Goal: Transaction & Acquisition: Purchase product/service

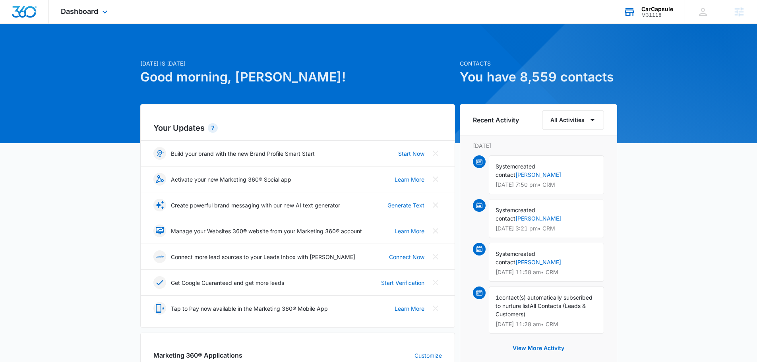
click at [654, 17] on div "M31118" at bounding box center [658, 15] width 32 height 6
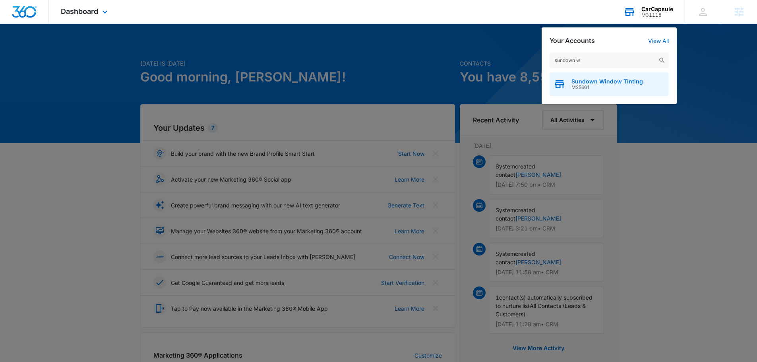
type input "sundown w"
click at [614, 89] on span "M25601" at bounding box center [608, 88] width 72 height 6
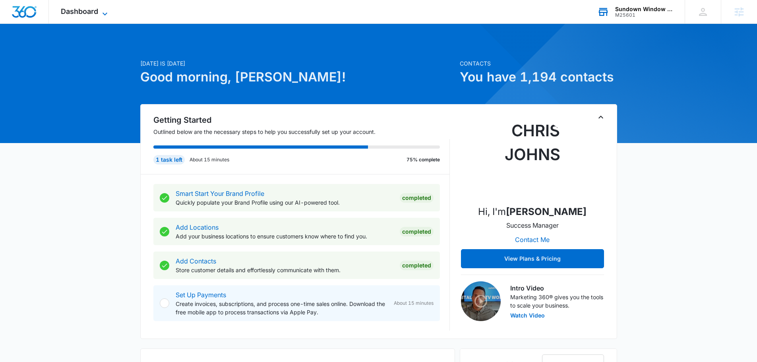
click at [85, 9] on span "Dashboard" at bounding box center [79, 11] width 37 height 8
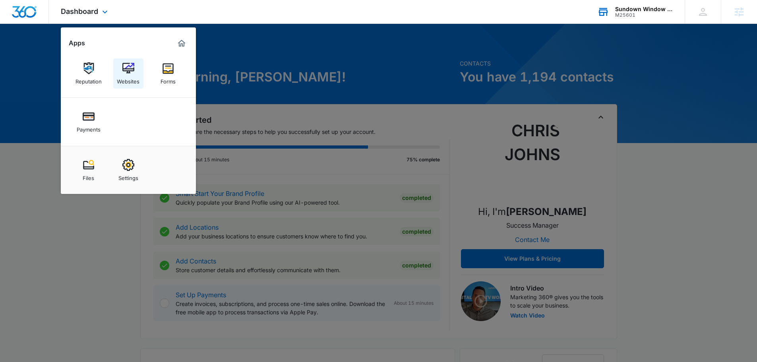
click at [123, 67] on img at bounding box center [128, 68] width 12 height 12
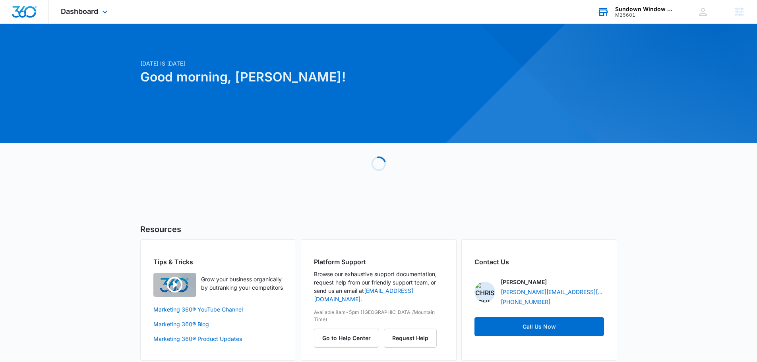
click at [629, 14] on div "M25601" at bounding box center [644, 15] width 58 height 6
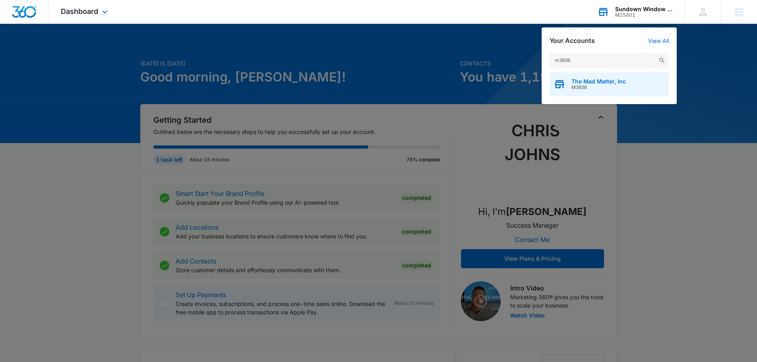
type input "m3936"
click at [610, 82] on span "The Mad Matter, Inc" at bounding box center [599, 81] width 54 height 6
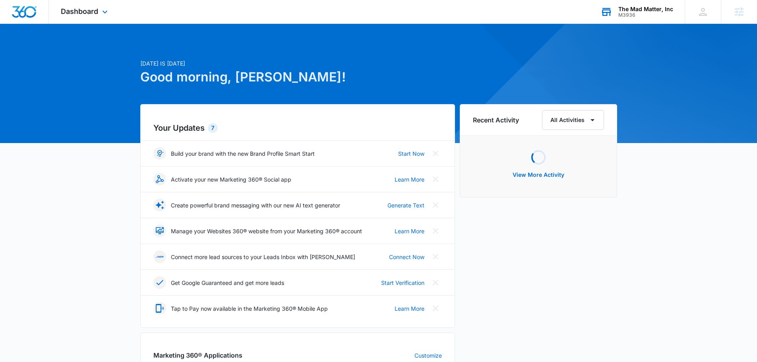
click at [89, 2] on div "Dashboard Apps Reputation Websites Forms CRM Email Social Shop Payments POS Con…" at bounding box center [85, 11] width 73 height 23
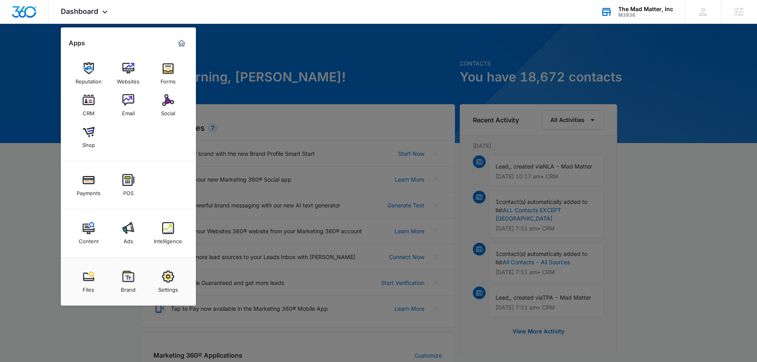
click at [124, 230] on img at bounding box center [128, 228] width 12 height 12
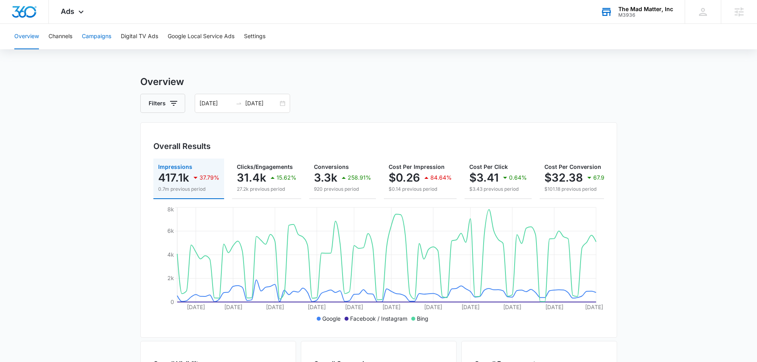
click at [99, 33] on button "Campaigns" at bounding box center [96, 36] width 29 height 25
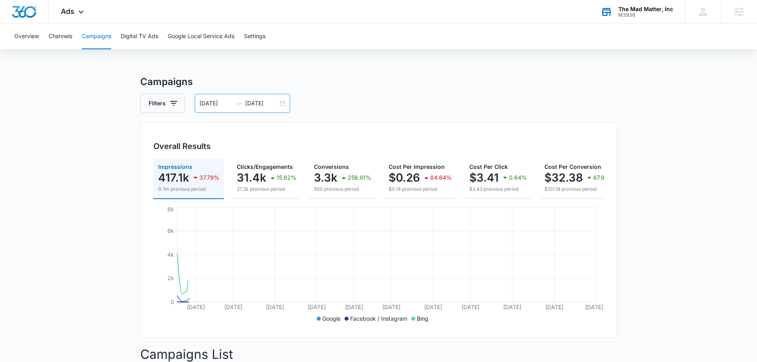
click at [252, 100] on input "05/29/2025" at bounding box center [261, 103] width 33 height 9
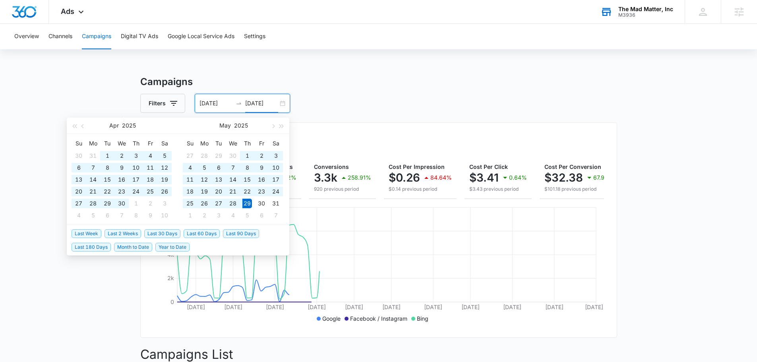
type input "05/29/2025"
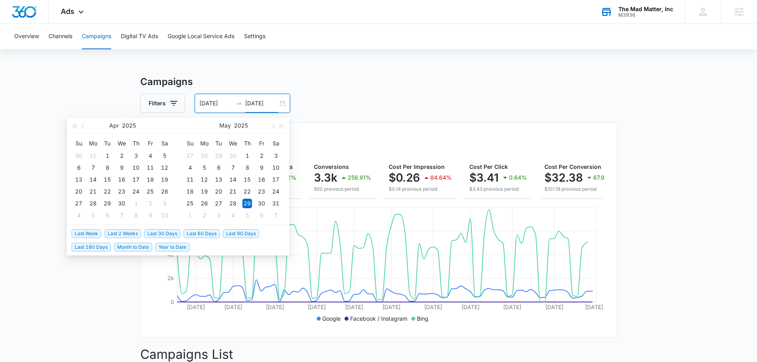
click at [134, 234] on span "Last 2 Weeks" at bounding box center [123, 233] width 37 height 9
type input "08/28/2025"
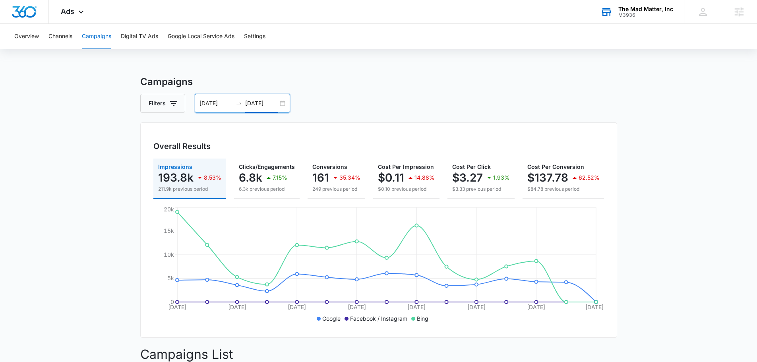
scroll to position [0, 107]
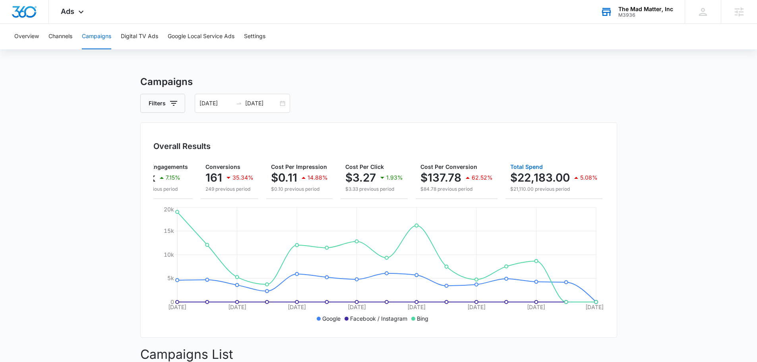
click at [535, 178] on p "$22,183.00" at bounding box center [540, 177] width 60 height 13
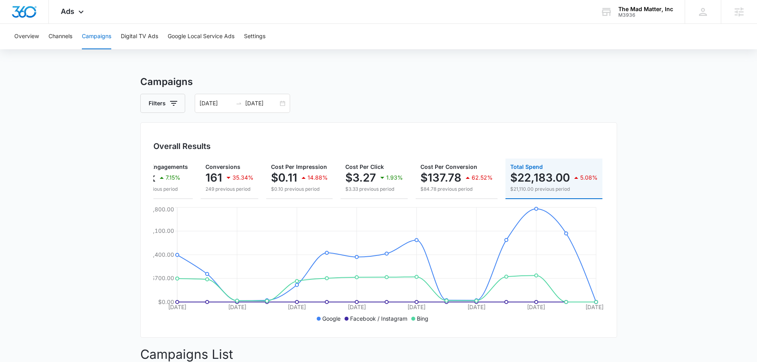
drag, startPoint x: 639, startPoint y: -18, endPoint x: 638, endPoint y: -48, distance: 29.8
click at [246, 102] on input "09/11/2025" at bounding box center [261, 103] width 33 height 9
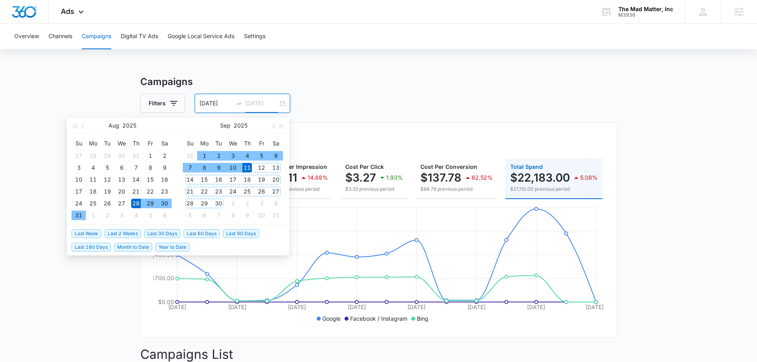
type input "09/11/2025"
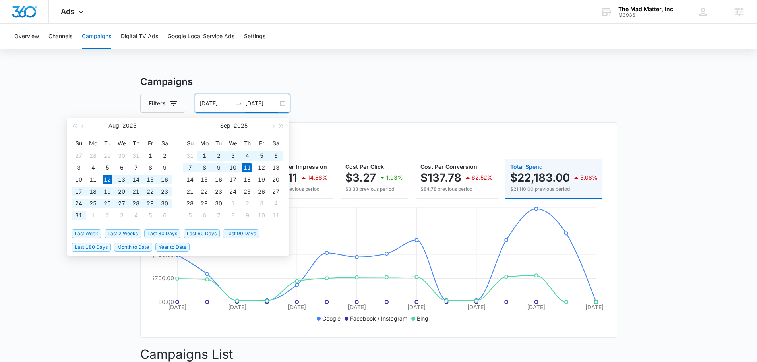
click at [176, 233] on span "Last 30 Days" at bounding box center [162, 233] width 36 height 9
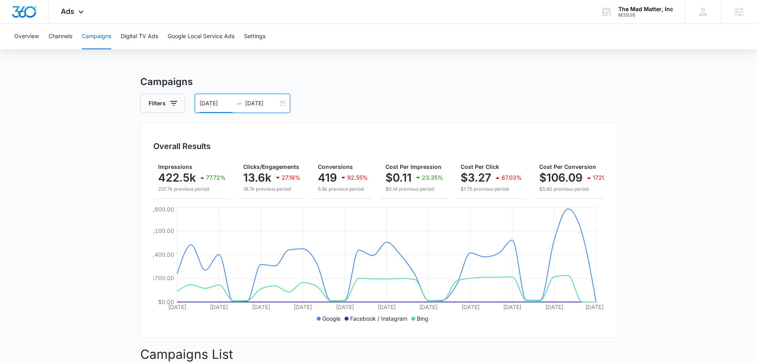
click at [217, 105] on input "08/12/2025" at bounding box center [216, 103] width 33 height 9
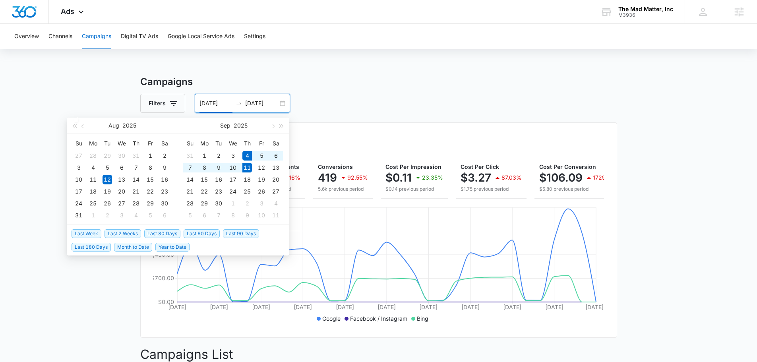
click at [85, 233] on span "Last Week" at bounding box center [87, 233] width 30 height 9
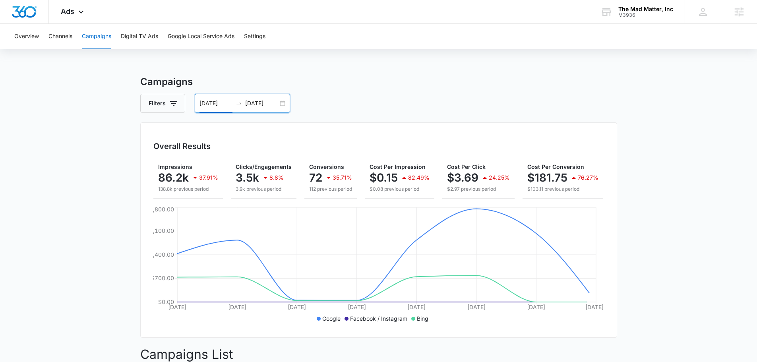
scroll to position [0, 110]
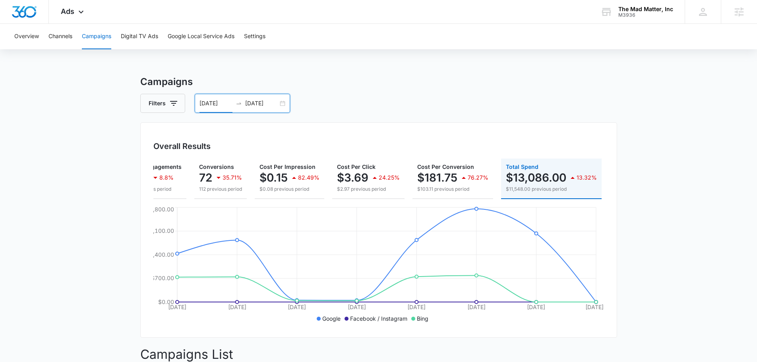
click at [213, 104] on input "09/04/2025" at bounding box center [216, 103] width 33 height 9
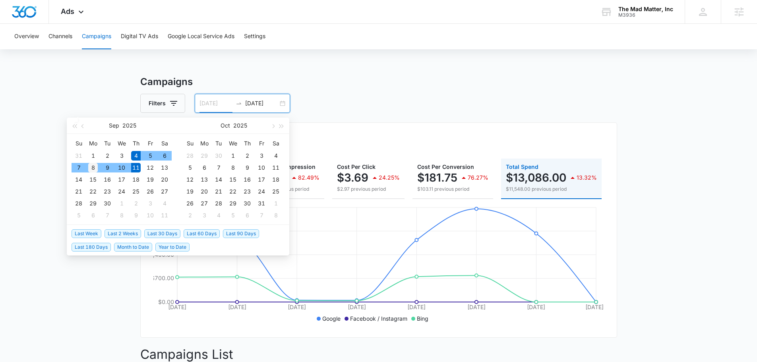
type input "09/08/2025"
click at [93, 167] on div "8" at bounding box center [93, 168] width 10 height 10
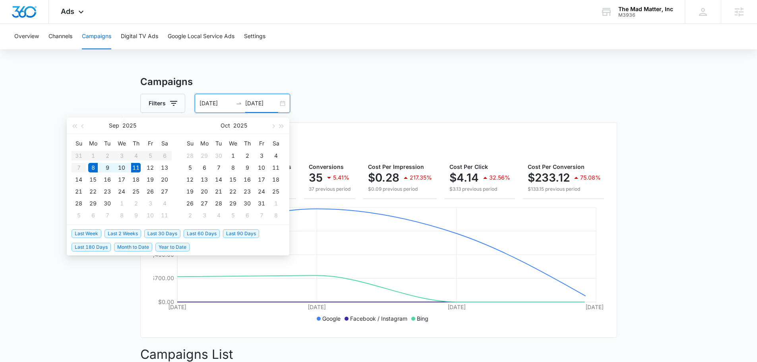
type input "09/11/2025"
drag, startPoint x: 712, startPoint y: 81, endPoint x: 707, endPoint y: 87, distance: 8.0
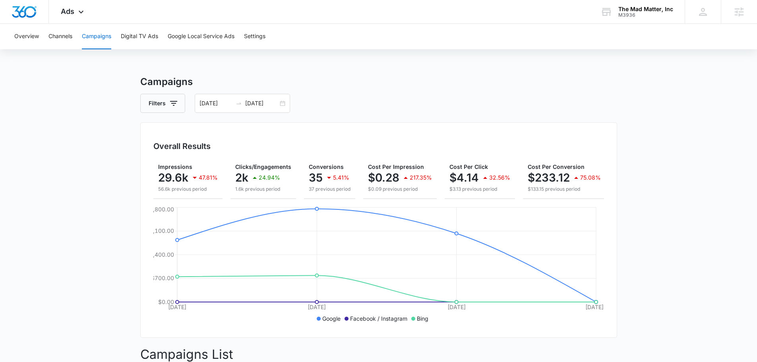
scroll to position [0, 106]
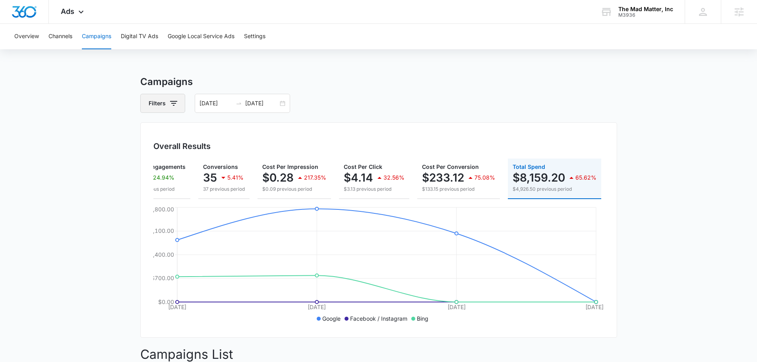
click at [157, 105] on button "Filters" at bounding box center [162, 103] width 45 height 19
click at [221, 101] on input "09/08/2025" at bounding box center [216, 103] width 33 height 9
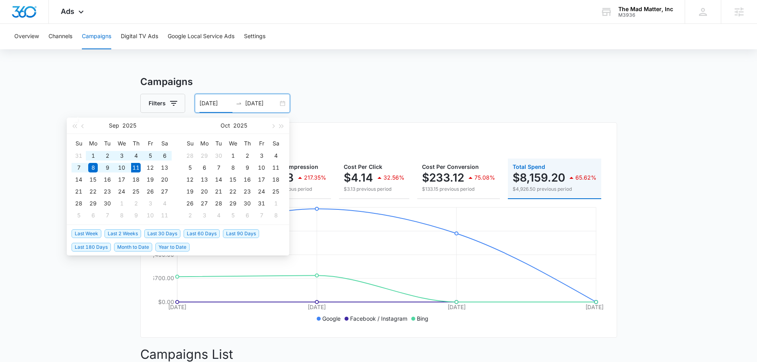
click at [132, 234] on span "Last 2 Weeks" at bounding box center [123, 233] width 37 height 9
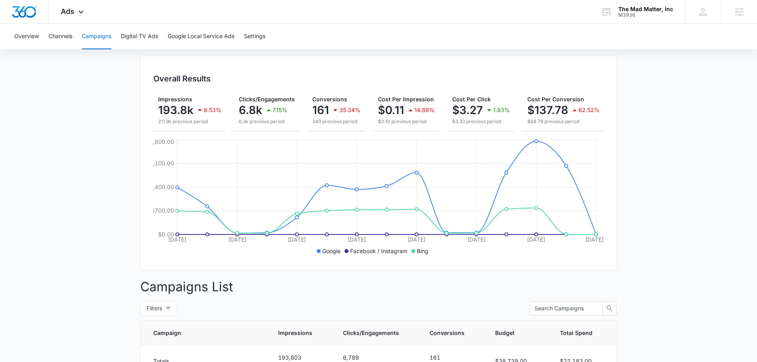
scroll to position [0, 0]
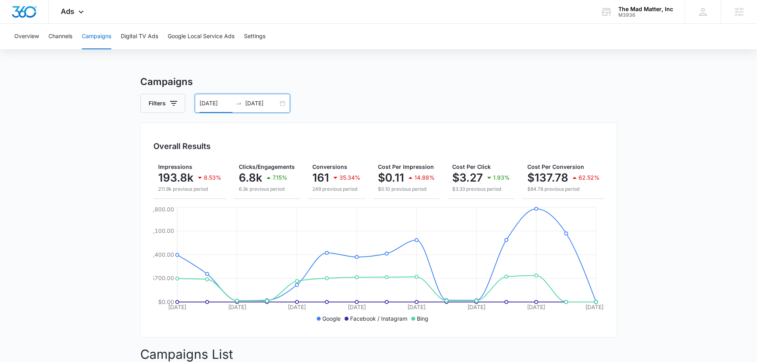
click at [213, 104] on input "08/28/2025" at bounding box center [216, 103] width 33 height 9
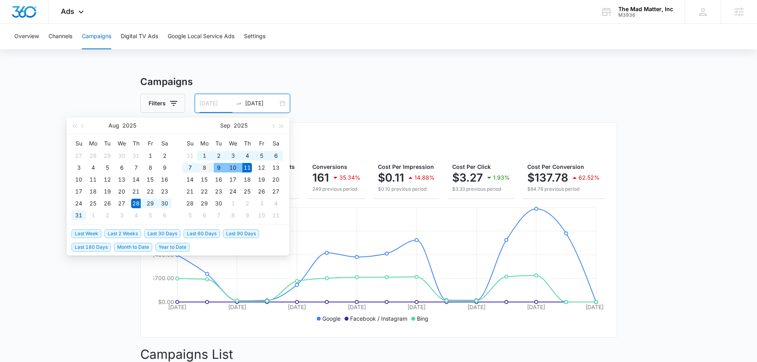
type input "09/08/2025"
click at [209, 166] on div "8" at bounding box center [205, 168] width 10 height 10
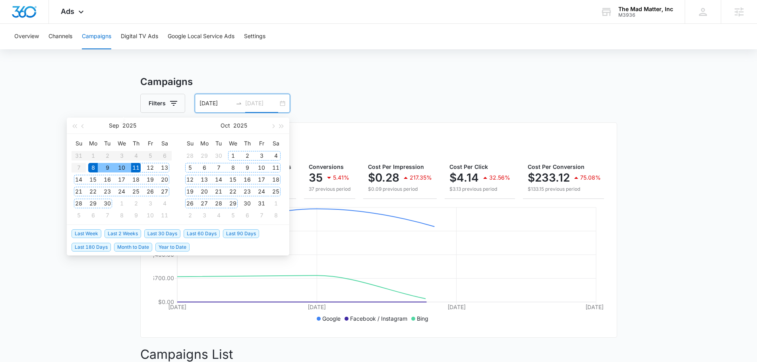
type input "09/11/2025"
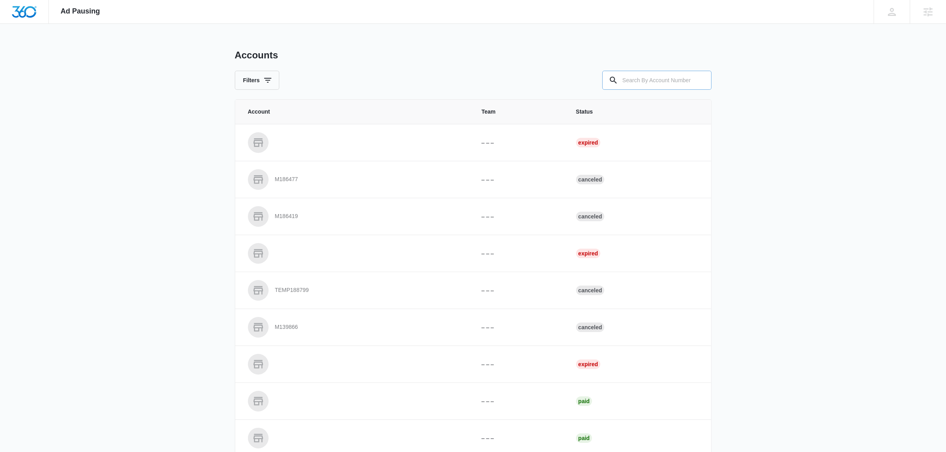
click at [626, 78] on input "text" at bounding box center [657, 80] width 109 height 19
type input "m3936"
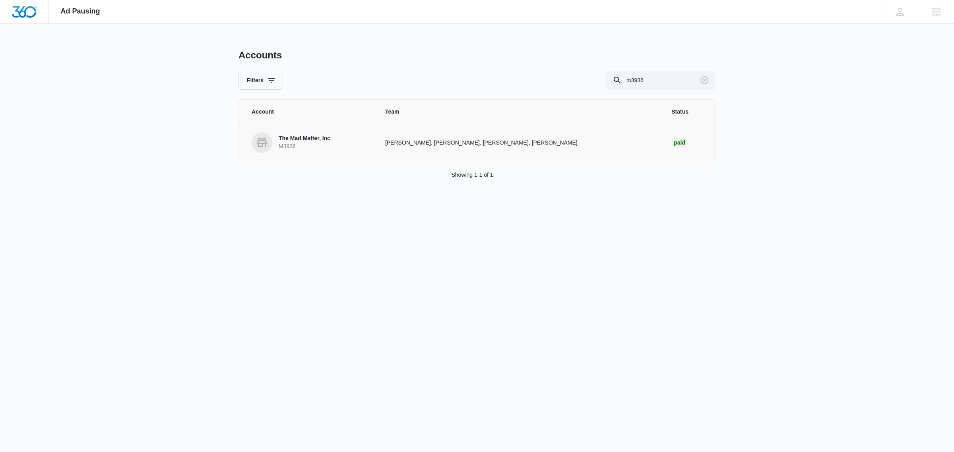
click at [293, 136] on p "The Mad Matter, Inc" at bounding box center [305, 139] width 52 height 8
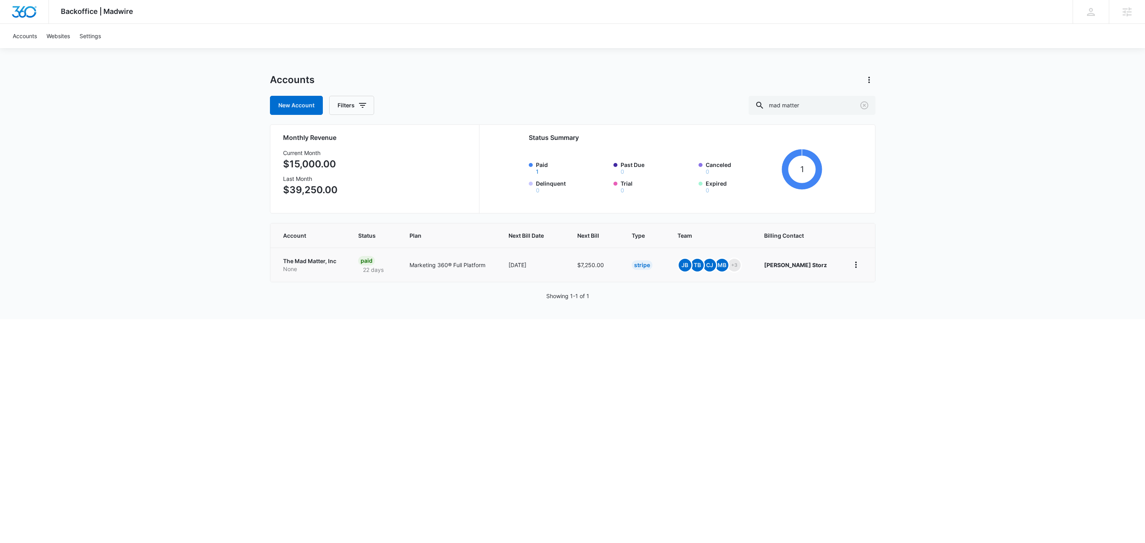
click at [301, 264] on p "The Mad Matter, Inc" at bounding box center [311, 261] width 56 height 8
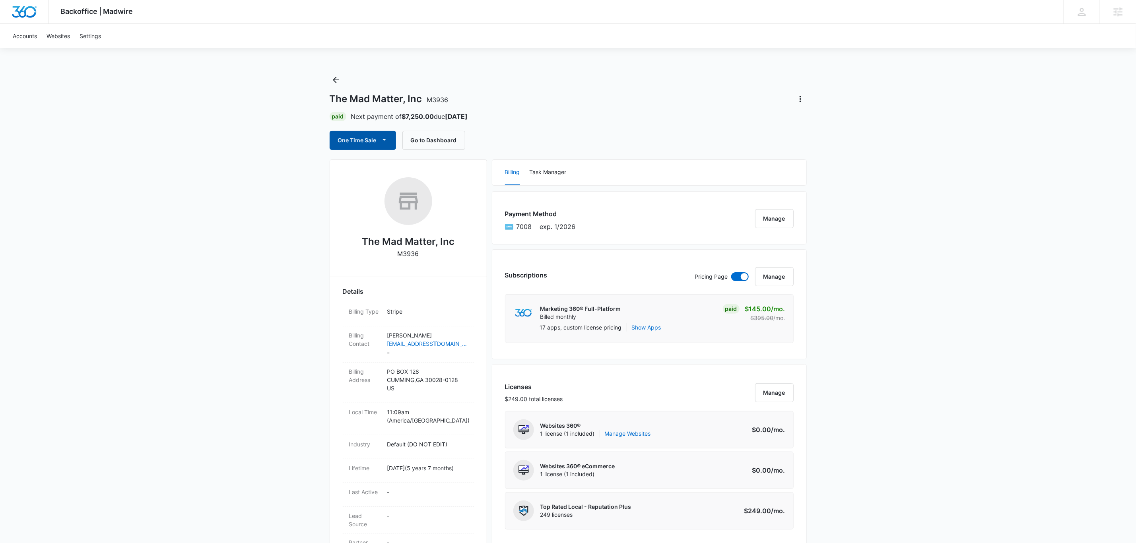
click at [370, 140] on button "One Time Sale" at bounding box center [363, 140] width 66 height 19
click at [380, 166] on div "Run One-Time Payment" at bounding box center [386, 167] width 92 height 8
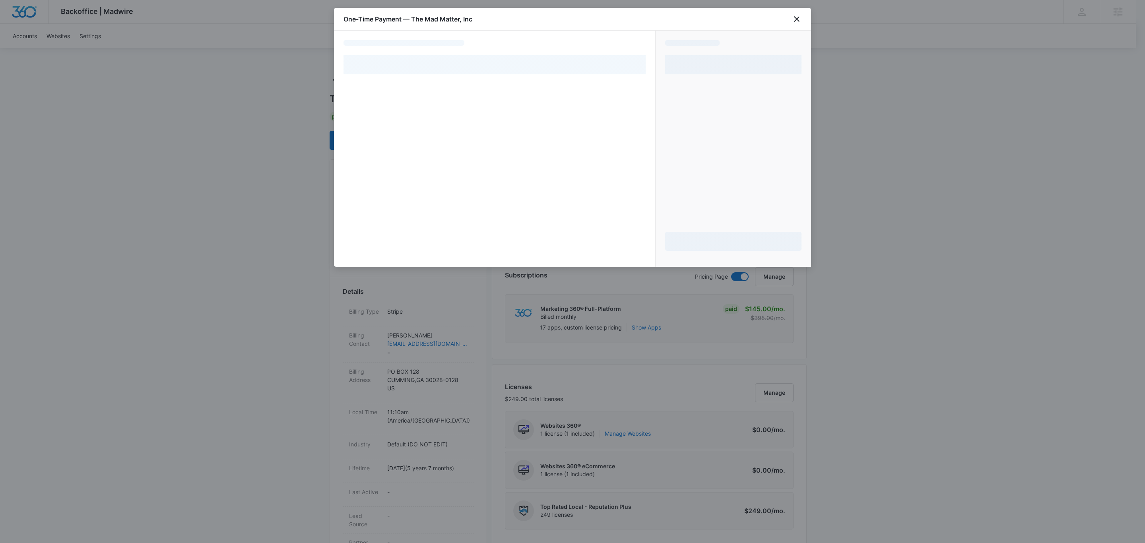
select select "pm_1MqfwLA4n8RTgNjUfzh4W56V"
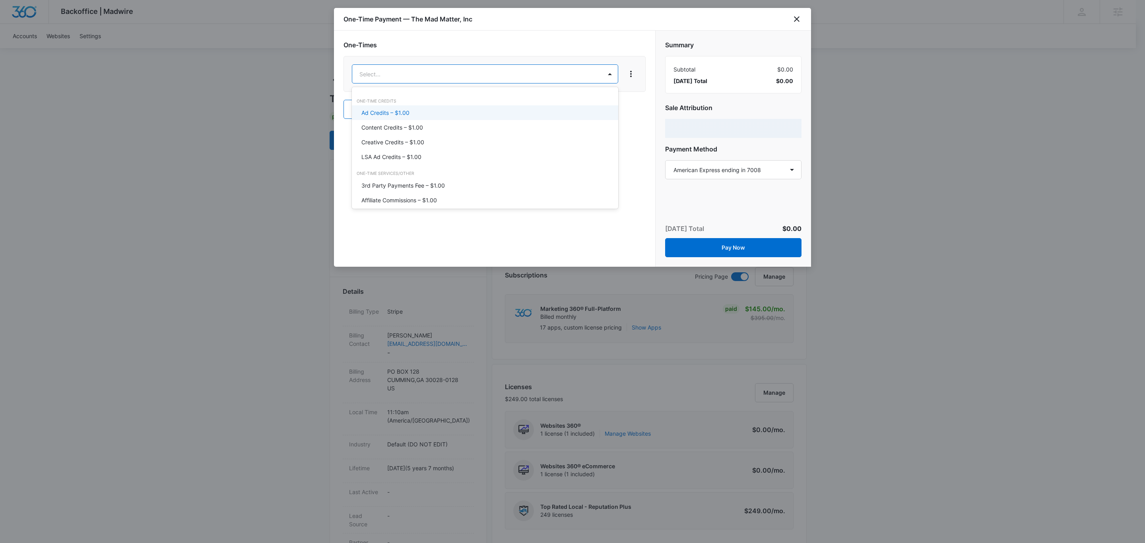
click at [471, 110] on div "Ad Credits – $1.00" at bounding box center [483, 113] width 245 height 8
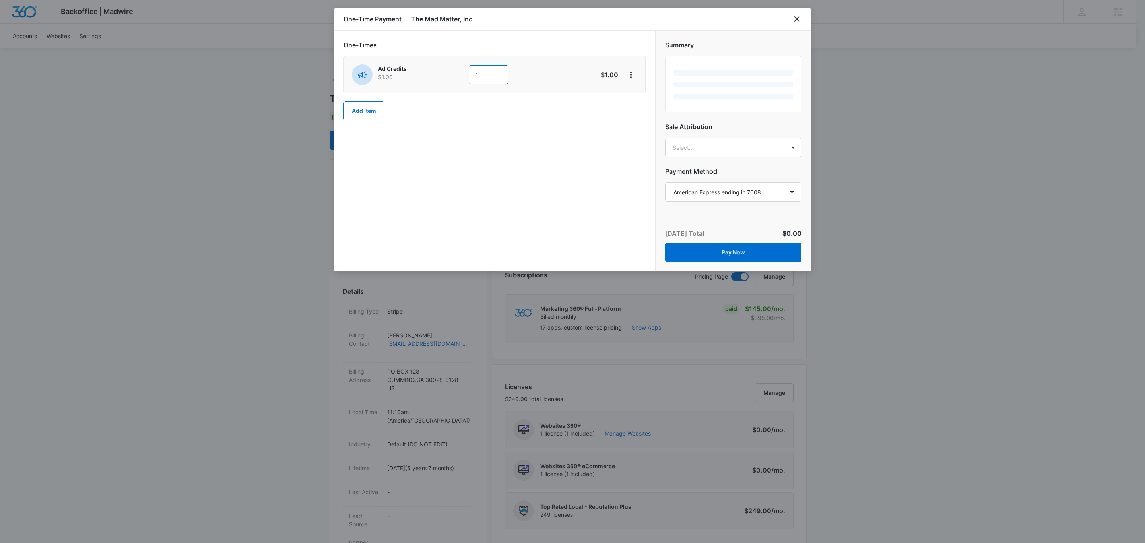
drag, startPoint x: 453, startPoint y: 77, endPoint x: 423, endPoint y: 74, distance: 30.7
click at [437, 76] on div "Ad Credits $1.00 1" at bounding box center [466, 74] width 229 height 21
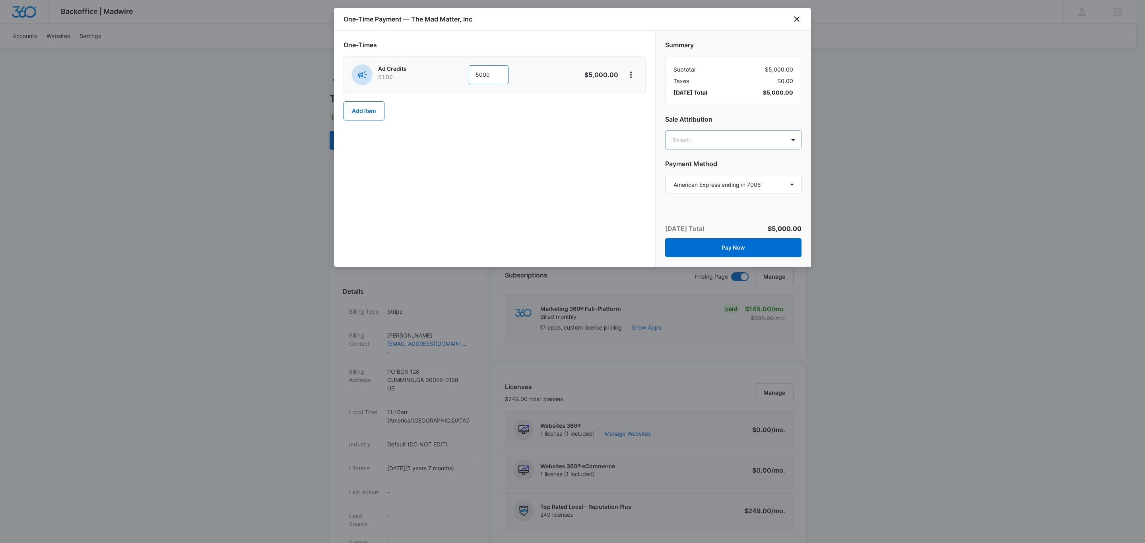
type input "5000"
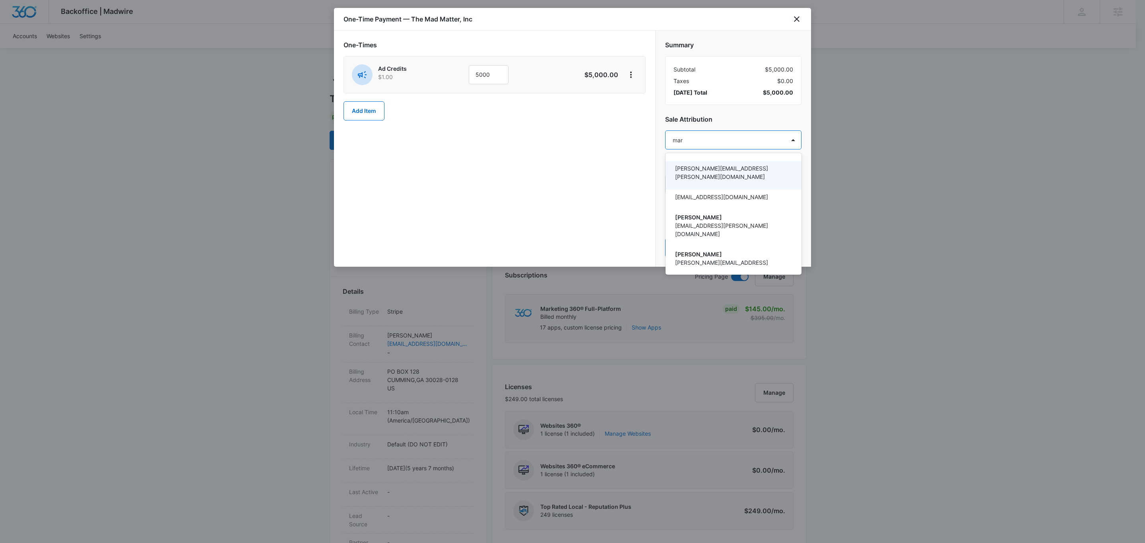
type input "[PERSON_NAME]"
click at [711, 175] on p "[PERSON_NAME][EMAIL_ADDRESS][PERSON_NAME][DOMAIN_NAME]" at bounding box center [732, 181] width 115 height 17
type input "[PERSON_NAME]"
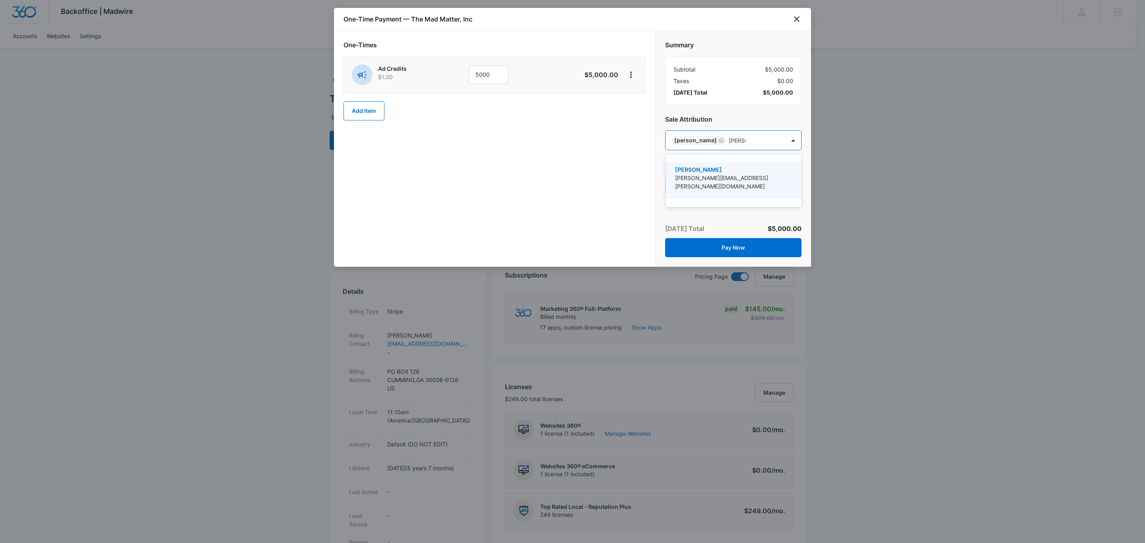
click at [743, 169] on p "[PERSON_NAME]" at bounding box center [732, 169] width 115 height 8
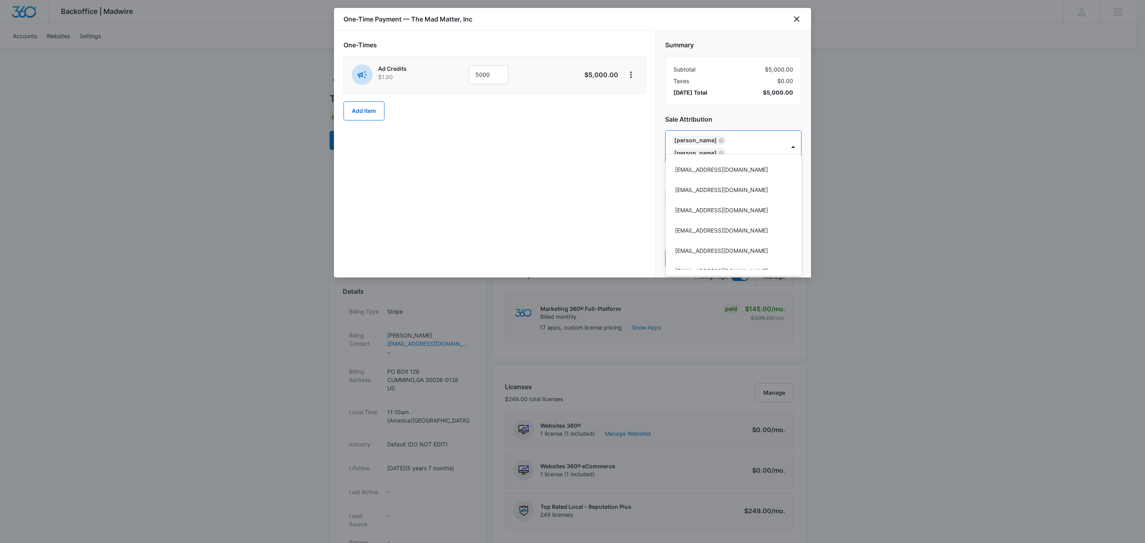
click at [742, 45] on div at bounding box center [572, 271] width 1145 height 543
click at [735, 250] on button "Pay Now" at bounding box center [733, 258] width 136 height 19
